Goal: Task Accomplishment & Management: Use online tool/utility

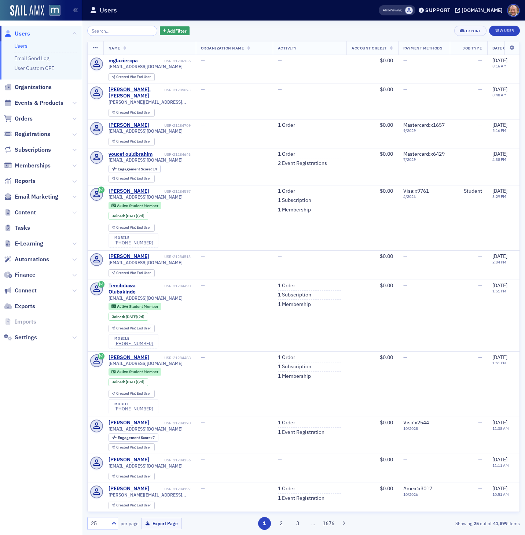
click at [74, 212] on icon at bounding box center [74, 212] width 4 height 4
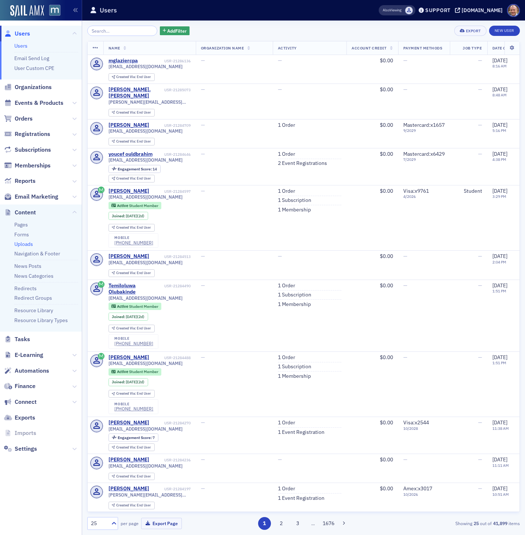
click at [23, 244] on link "Uploads" at bounding box center [23, 244] width 19 height 7
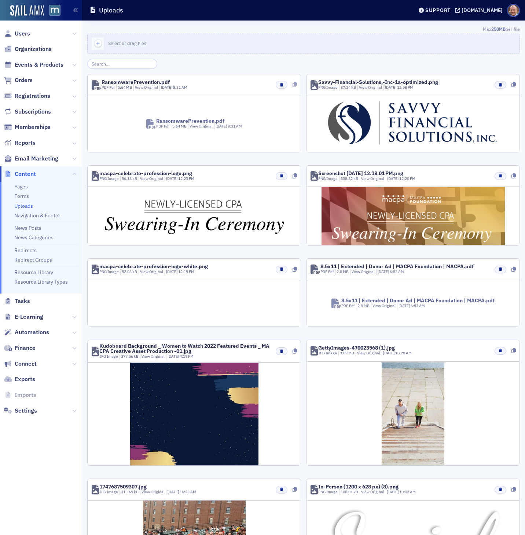
click at [295, 85] on icon at bounding box center [294, 84] width 4 height 5
